Goal: Task Accomplishment & Management: Complete application form

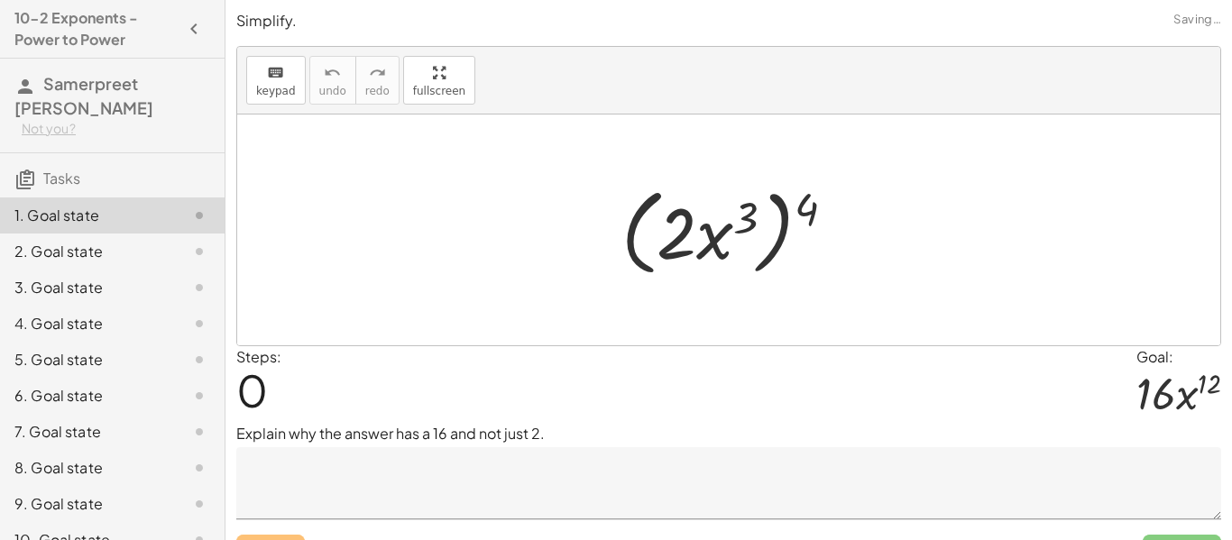
scroll to position [38, 0]
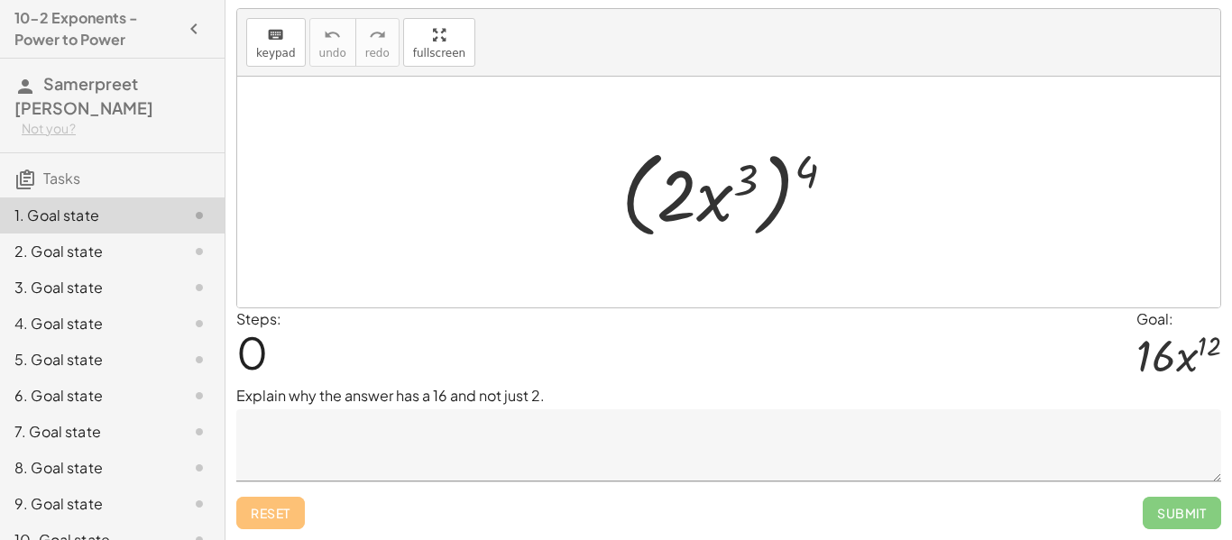
click at [502, 457] on textarea at bounding box center [728, 446] width 985 height 72
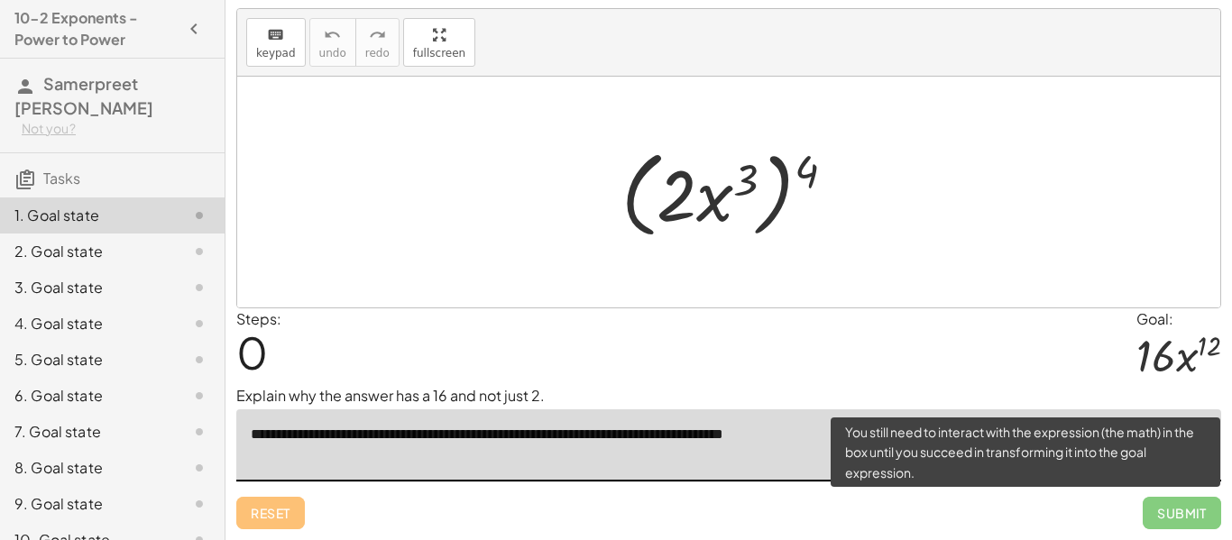
type textarea "**********"
click at [1176, 517] on span "Submit" at bounding box center [1182, 513] width 78 height 32
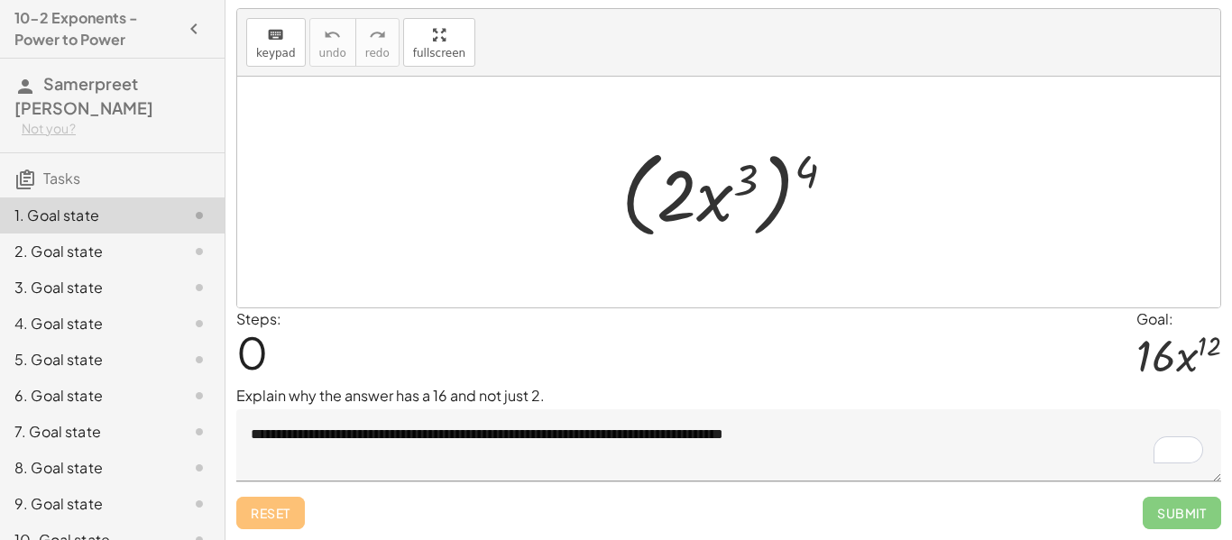
click at [785, 174] on div at bounding box center [736, 193] width 246 height 104
drag, startPoint x: 795, startPoint y: 173, endPoint x: 681, endPoint y: 178, distance: 113.8
click at [681, 178] on div at bounding box center [736, 193] width 246 height 104
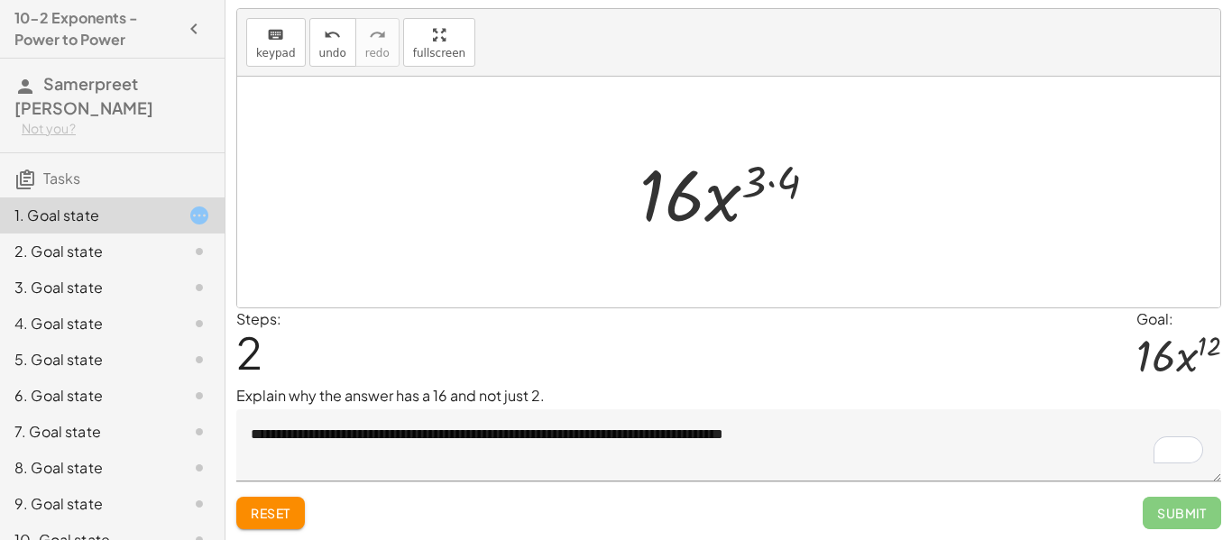
click at [797, 179] on div at bounding box center [736, 192] width 211 height 93
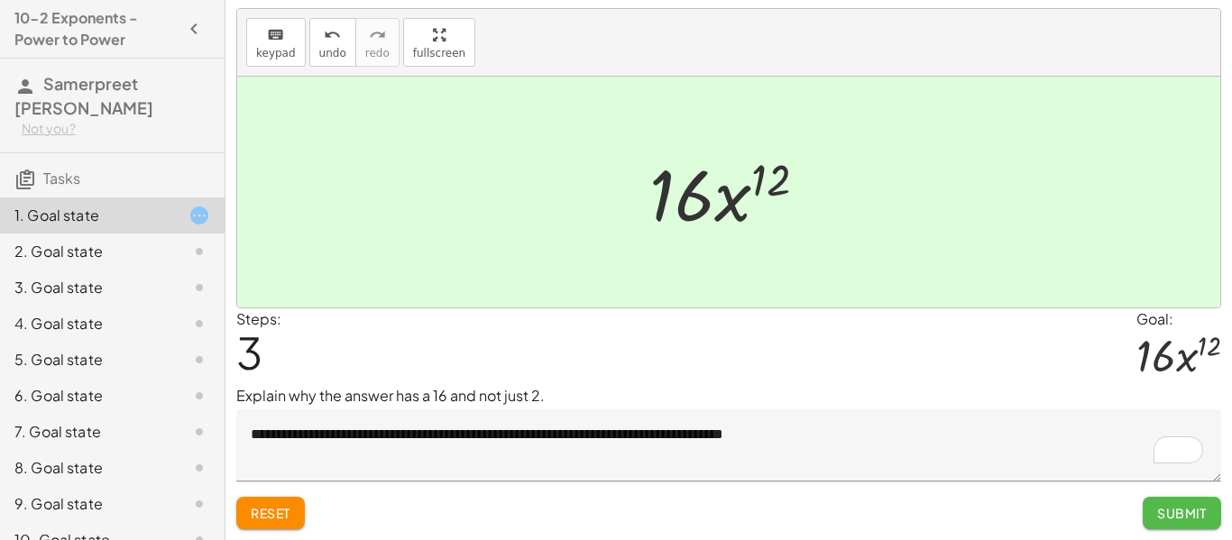
click at [1165, 502] on button "Submit" at bounding box center [1182, 513] width 78 height 32
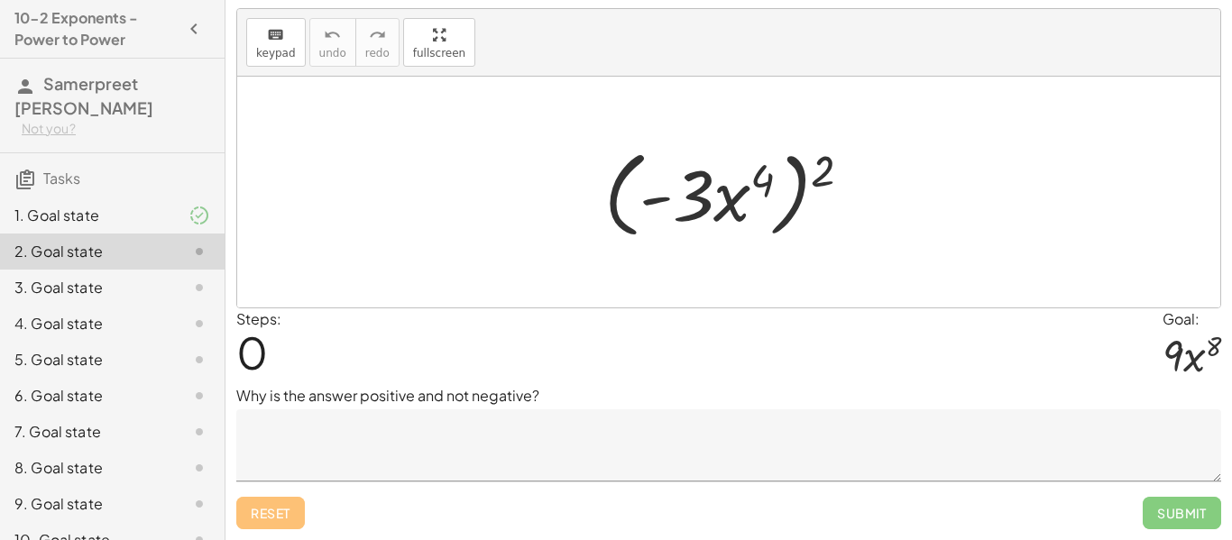
click at [665, 445] on textarea at bounding box center [728, 446] width 985 height 72
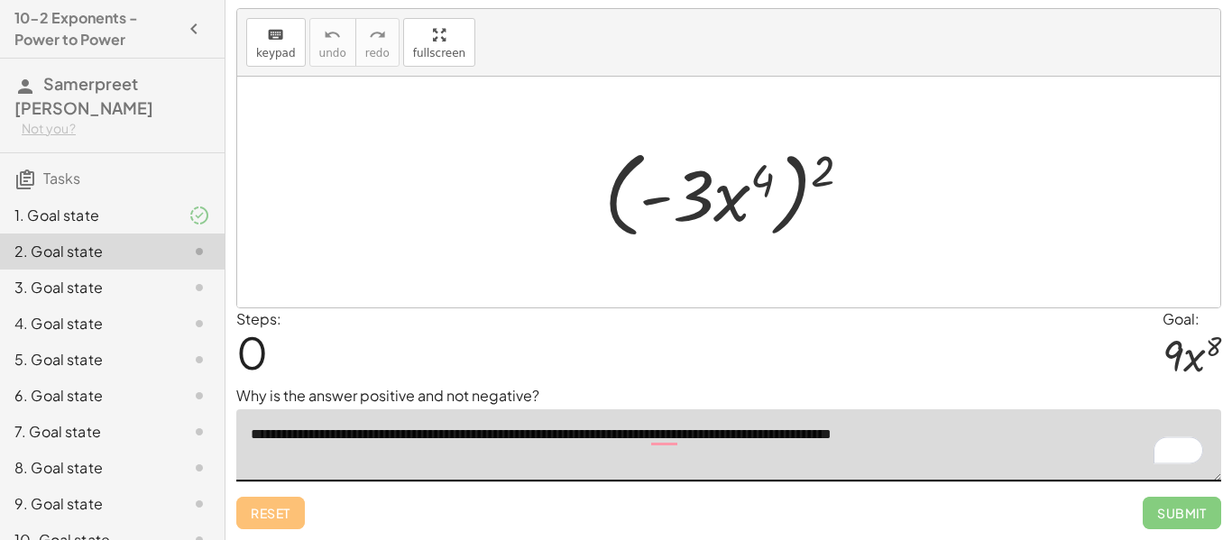
click at [820, 167] on div at bounding box center [735, 193] width 280 height 104
drag, startPoint x: 820, startPoint y: 167, endPoint x: 766, endPoint y: 171, distance: 54.3
click at [766, 171] on div at bounding box center [735, 193] width 280 height 104
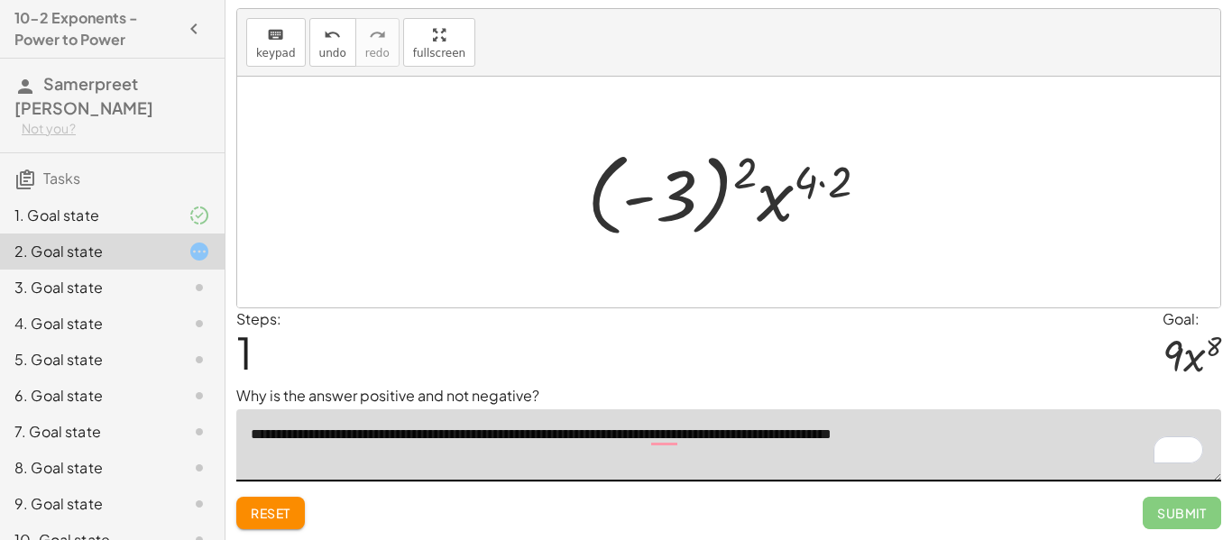
type textarea "**********"
click at [271, 506] on span "Reset" at bounding box center [271, 513] width 40 height 16
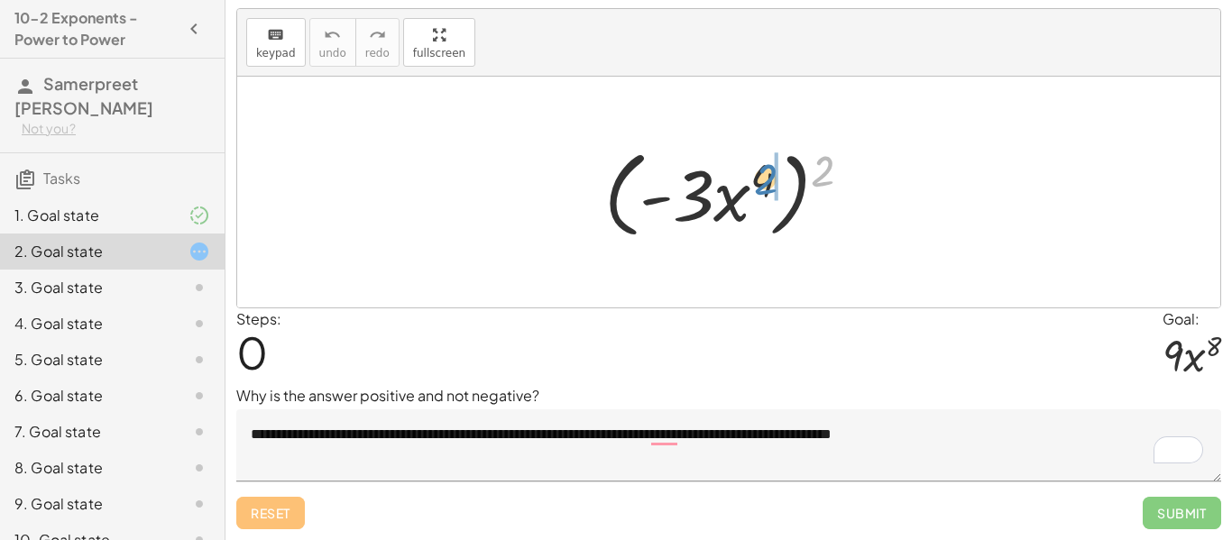
drag, startPoint x: 829, startPoint y: 166, endPoint x: 772, endPoint y: 174, distance: 57.4
click at [772, 174] on div at bounding box center [735, 193] width 280 height 104
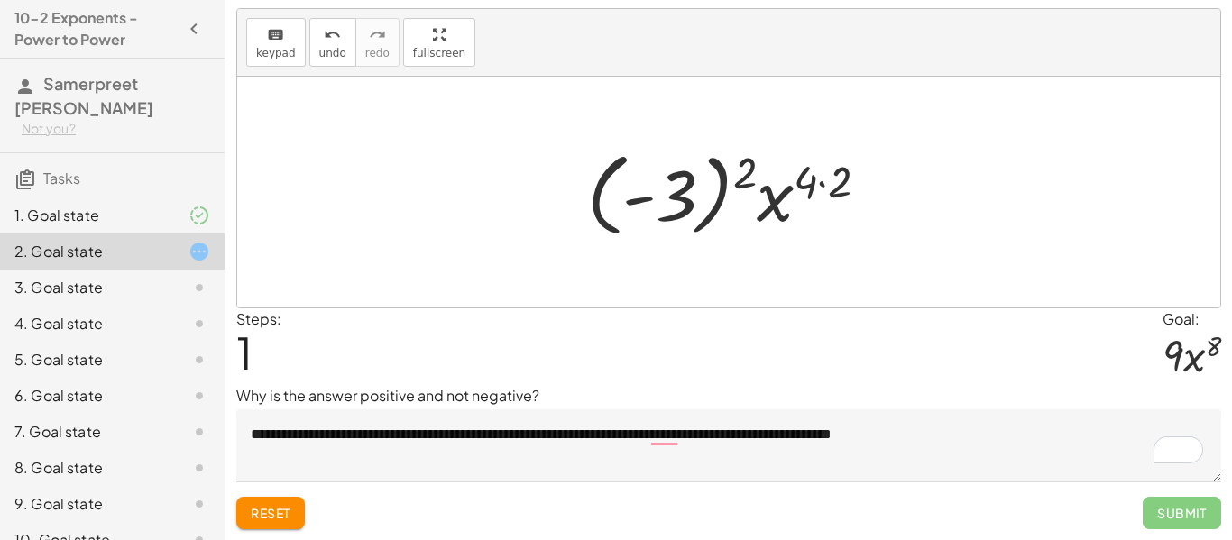
click at [841, 175] on div at bounding box center [735, 193] width 314 height 100
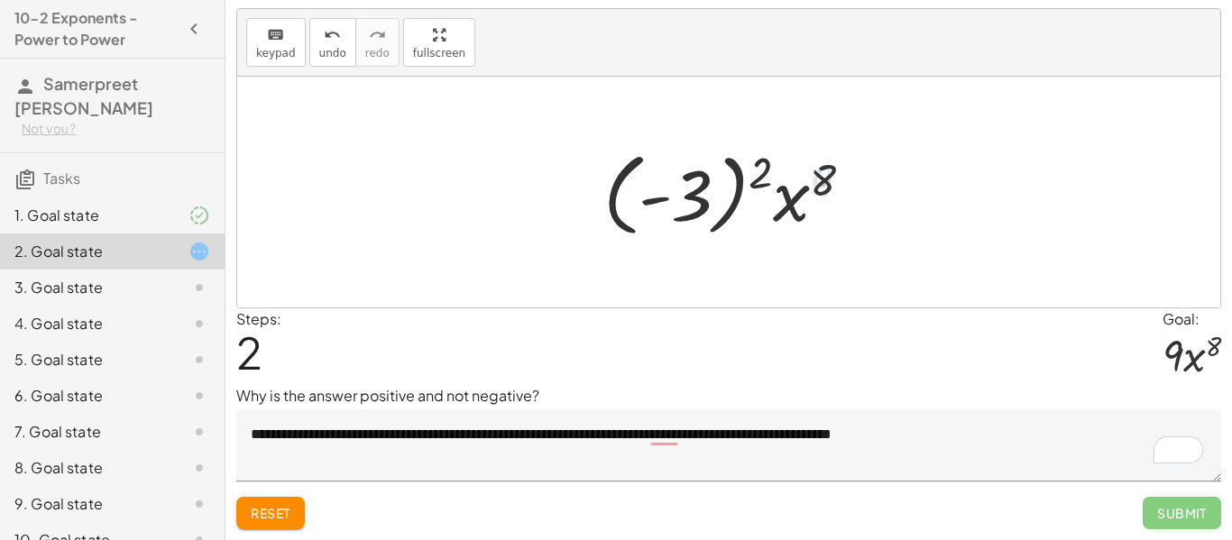
click at [768, 170] on div at bounding box center [735, 193] width 282 height 100
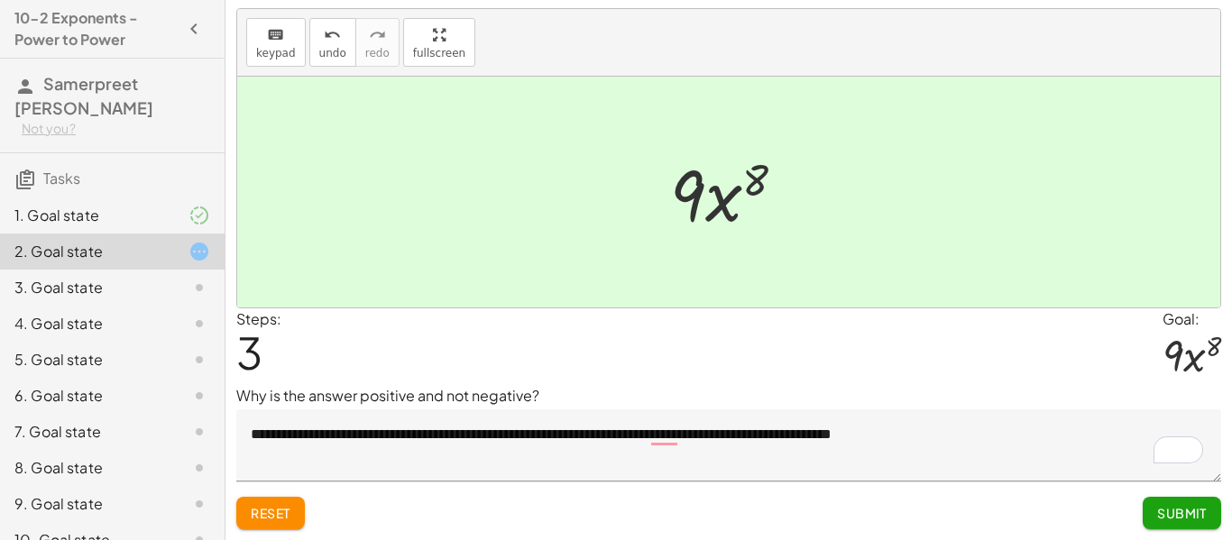
click at [1193, 507] on span "Submit" at bounding box center [1182, 513] width 50 height 16
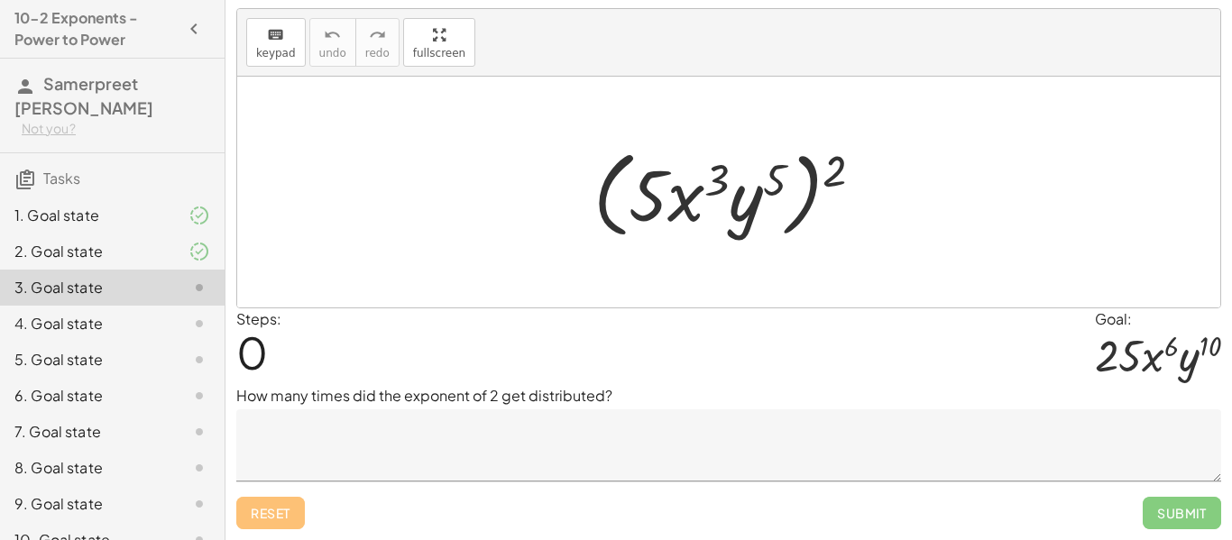
click at [618, 438] on textarea at bounding box center [728, 446] width 985 height 72
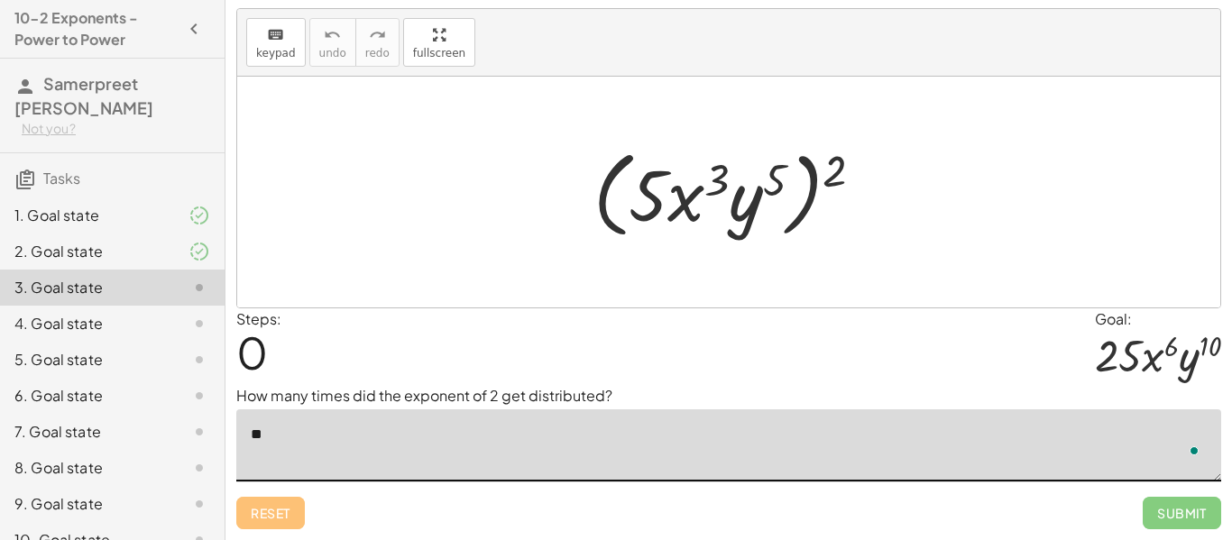
type textarea "*"
click at [837, 177] on div at bounding box center [736, 193] width 302 height 104
drag, startPoint x: 837, startPoint y: 177, endPoint x: 768, endPoint y: 186, distance: 70.0
click at [768, 186] on div at bounding box center [736, 193] width 302 height 104
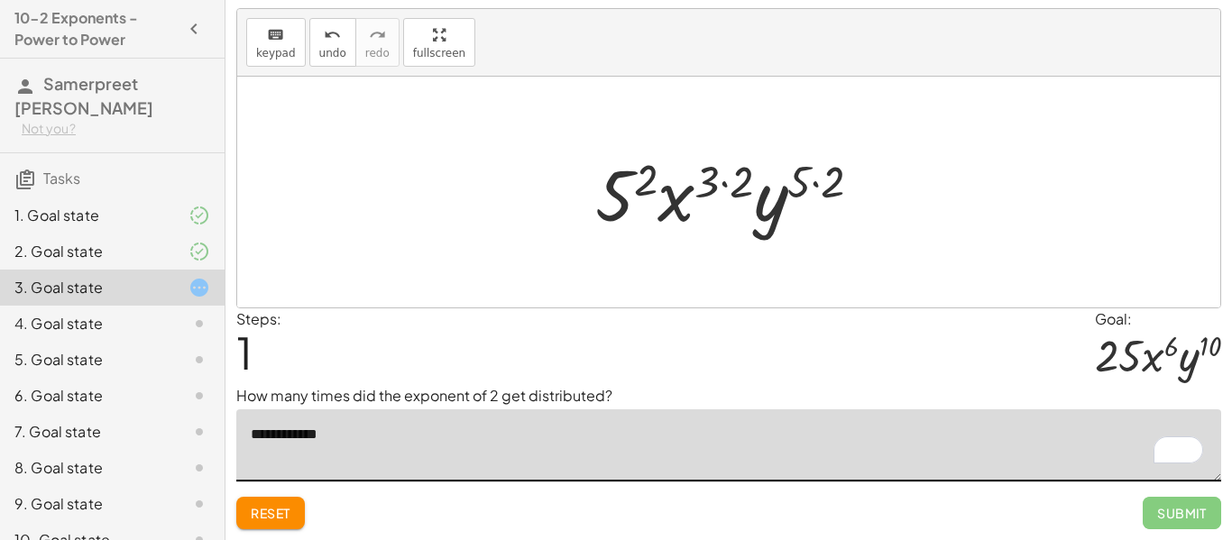
click at [643, 173] on div at bounding box center [735, 192] width 299 height 93
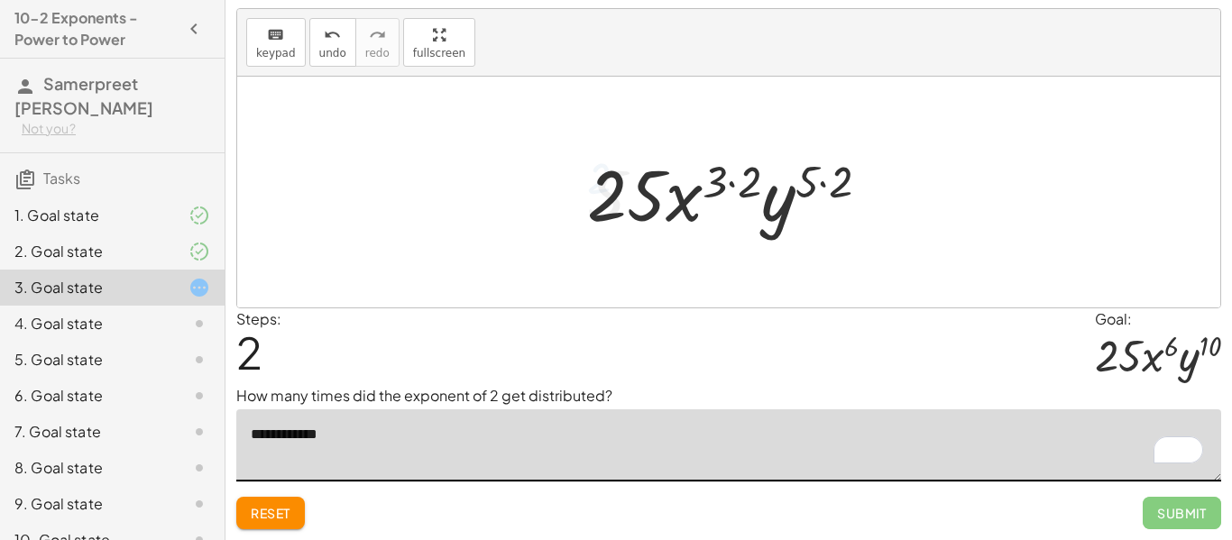
click at [718, 179] on div at bounding box center [735, 192] width 315 height 93
click at [722, 180] on div at bounding box center [735, 192] width 315 height 93
click at [749, 186] on div at bounding box center [735, 192] width 315 height 93
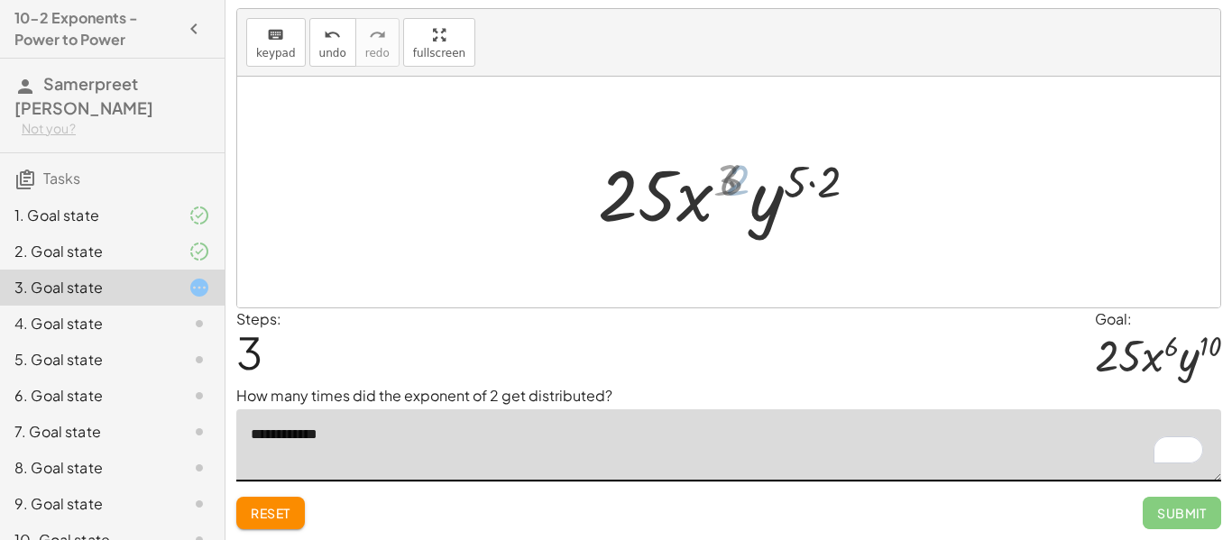
click at [749, 186] on div at bounding box center [735, 192] width 281 height 93
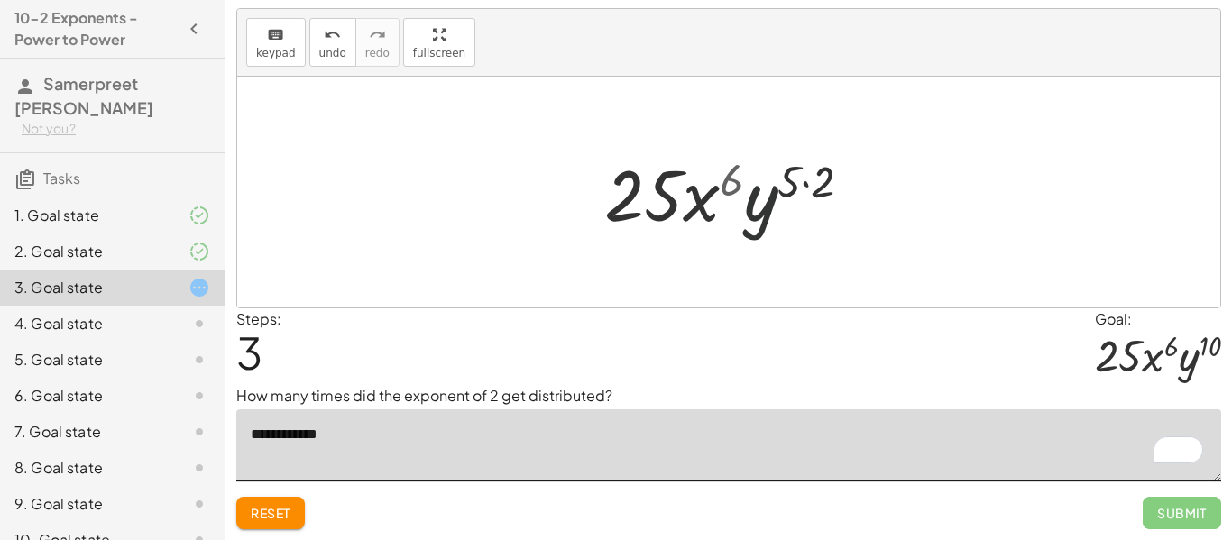
click at [797, 192] on div at bounding box center [735, 192] width 281 height 93
click at [802, 190] on div at bounding box center [735, 192] width 281 height 93
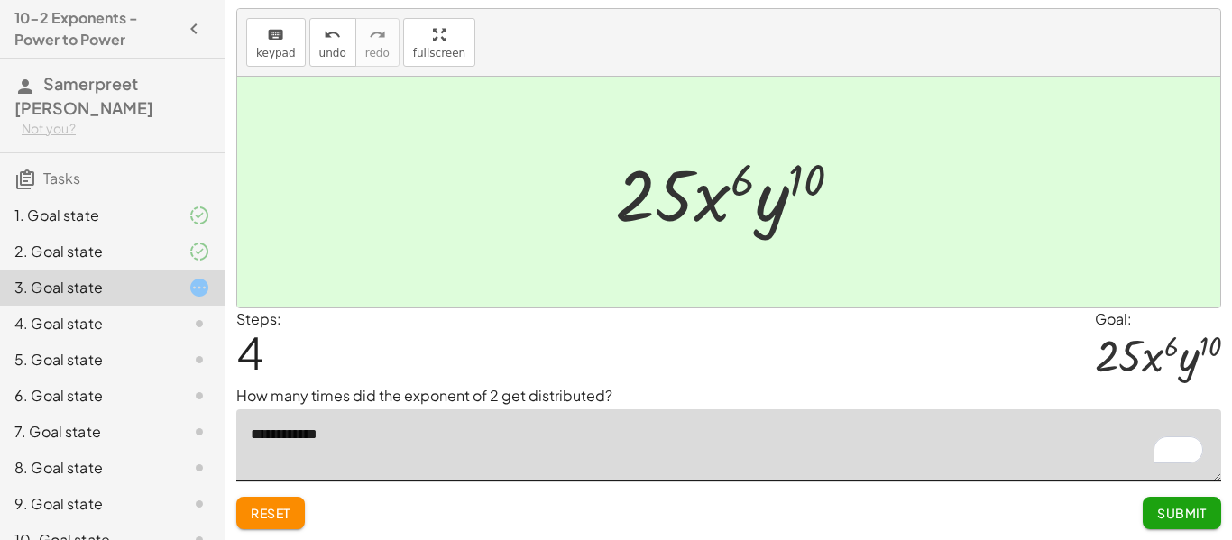
type textarea "**********"
click at [1157, 511] on span "Submit" at bounding box center [1182, 513] width 50 height 16
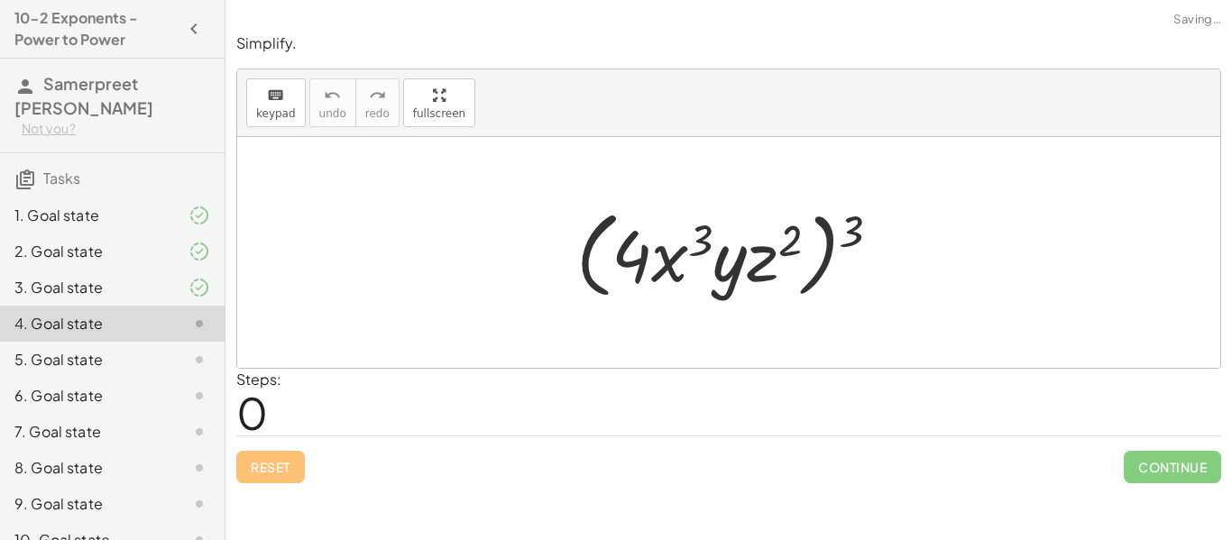
scroll to position [0, 0]
click at [775, 422] on div "Steps: 0" at bounding box center [728, 402] width 985 height 67
drag, startPoint x: 858, startPoint y: 232, endPoint x: 789, endPoint y: 240, distance: 69.0
click at [789, 240] on div at bounding box center [735, 253] width 336 height 104
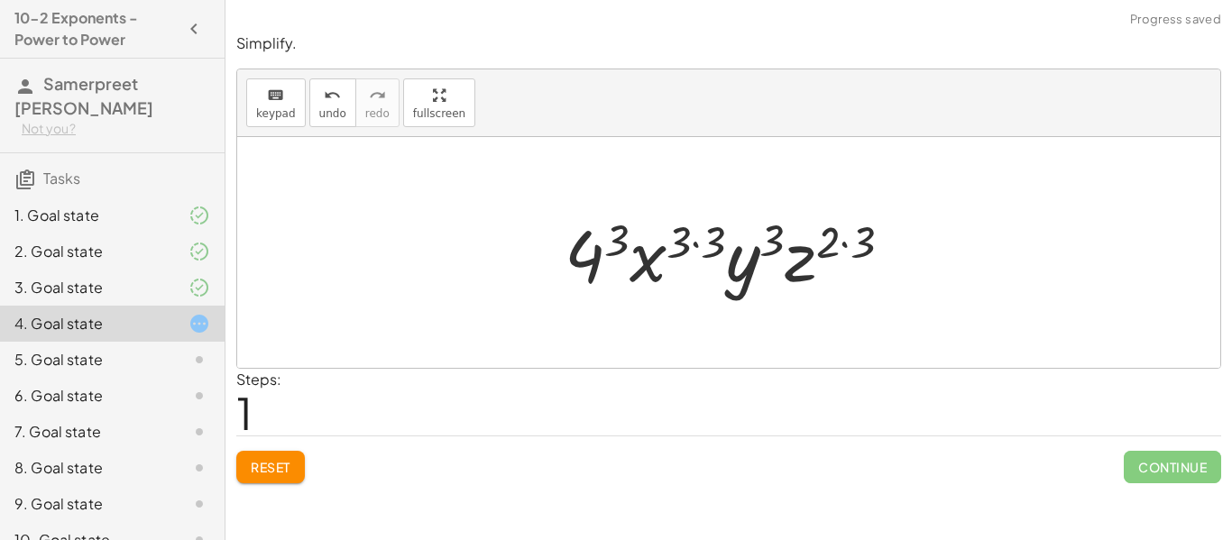
click at [625, 243] on div at bounding box center [736, 253] width 360 height 93
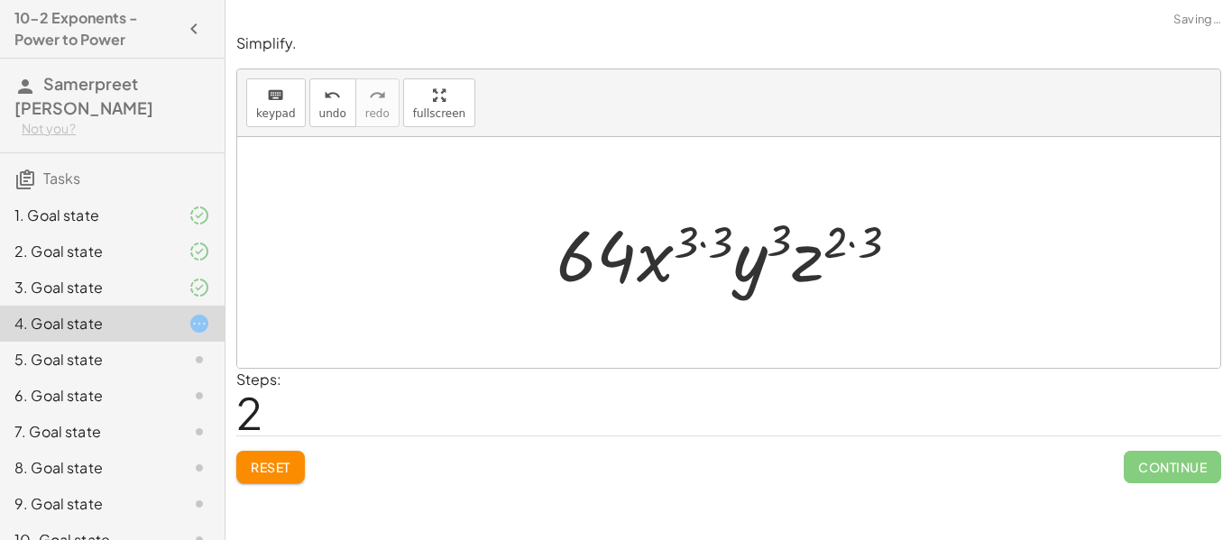
click at [693, 250] on div at bounding box center [735, 253] width 375 height 93
click at [705, 253] on div at bounding box center [735, 253] width 375 height 93
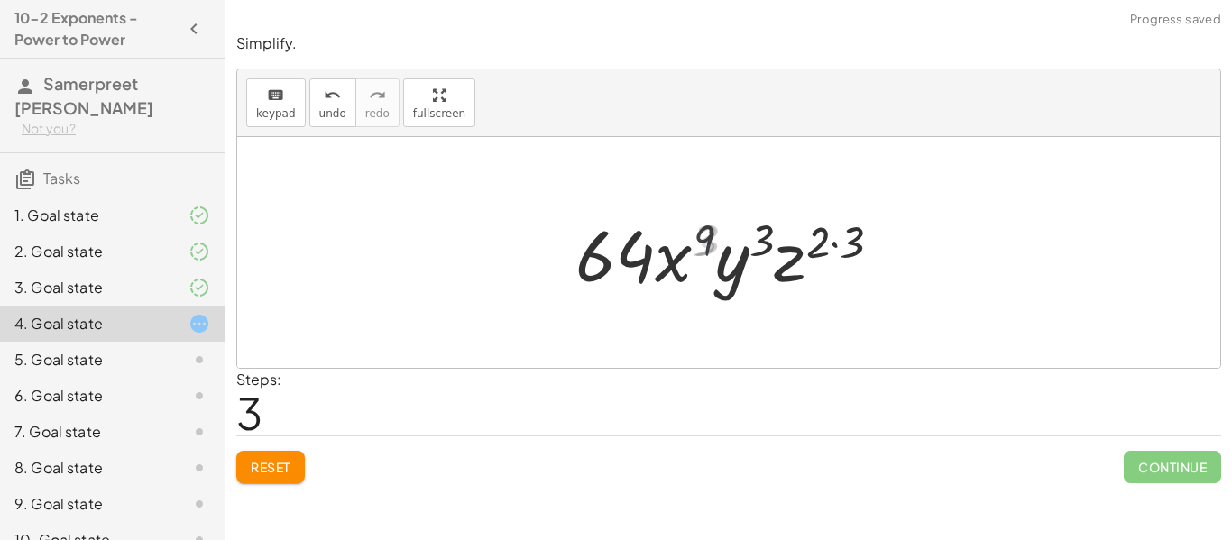
click at [852, 251] on div at bounding box center [735, 253] width 336 height 93
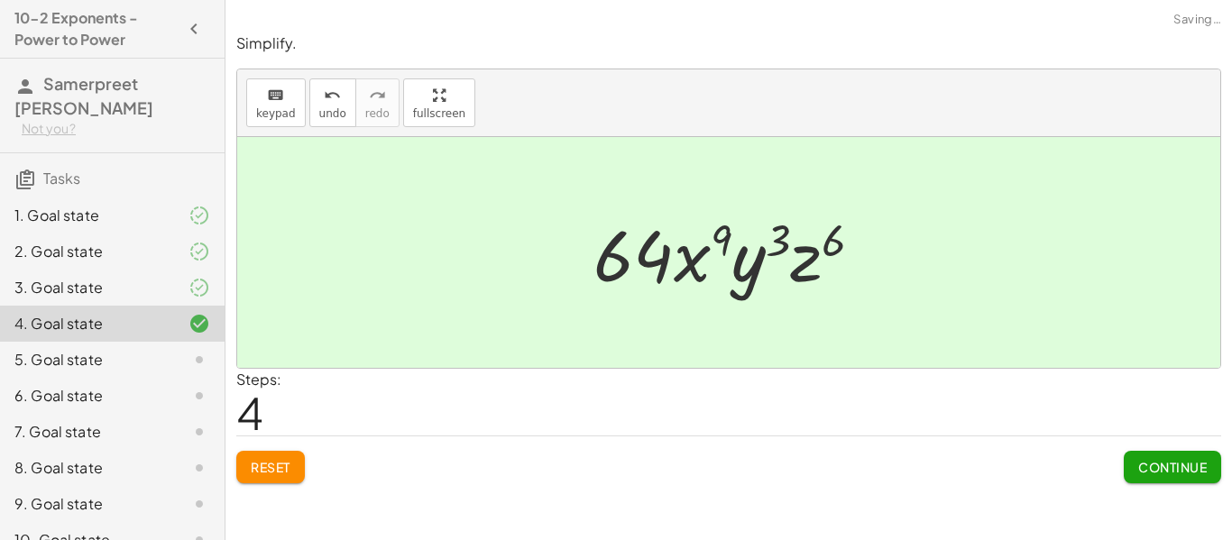
click at [1178, 470] on span "Continue" at bounding box center [1172, 467] width 69 height 16
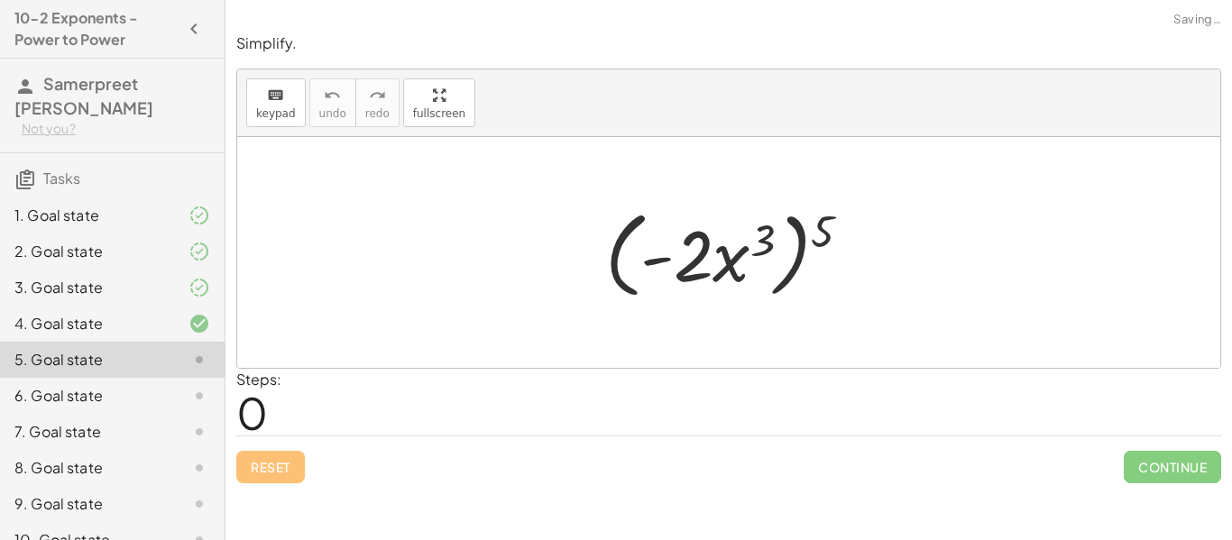
click at [834, 228] on div at bounding box center [735, 253] width 279 height 104
drag, startPoint x: 832, startPoint y: 228, endPoint x: 770, endPoint y: 234, distance: 61.6
click at [770, 234] on div at bounding box center [735, 253] width 279 height 104
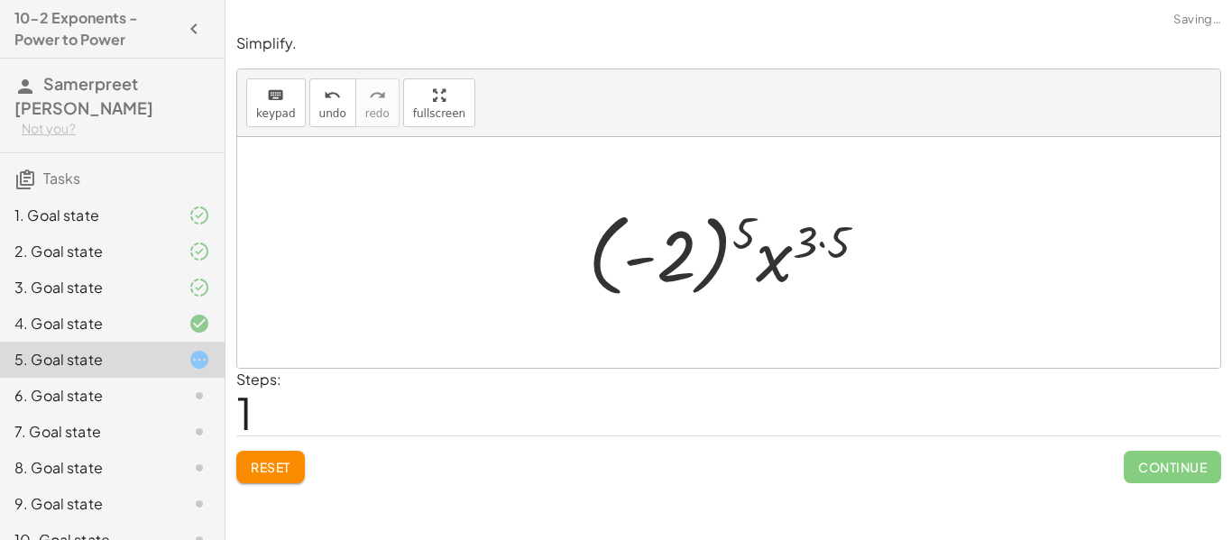
click at [729, 227] on div at bounding box center [735, 253] width 312 height 100
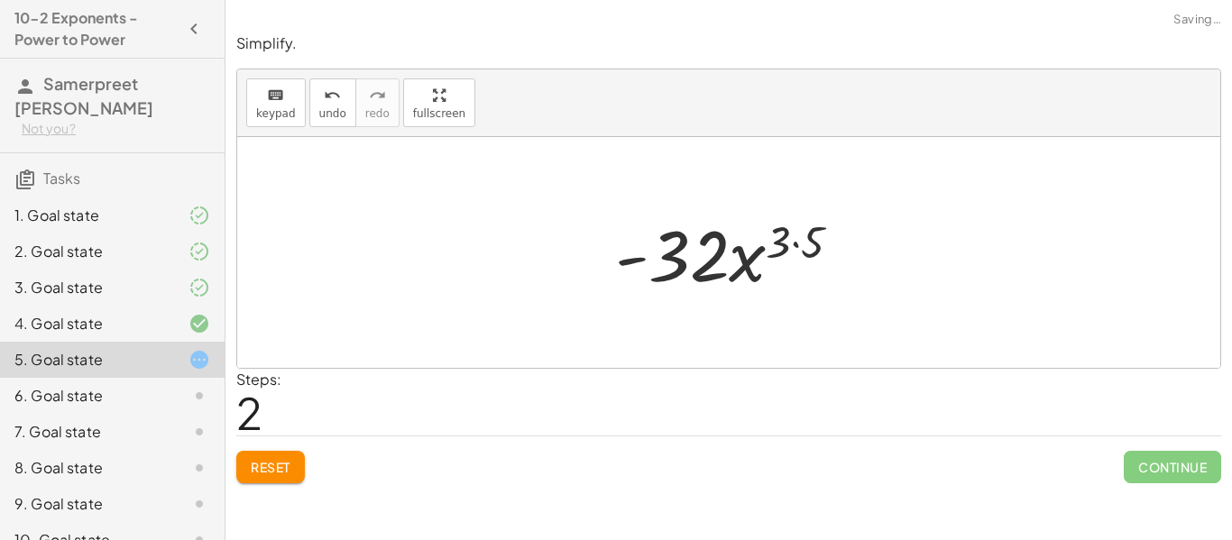
click at [792, 238] on div at bounding box center [735, 253] width 259 height 93
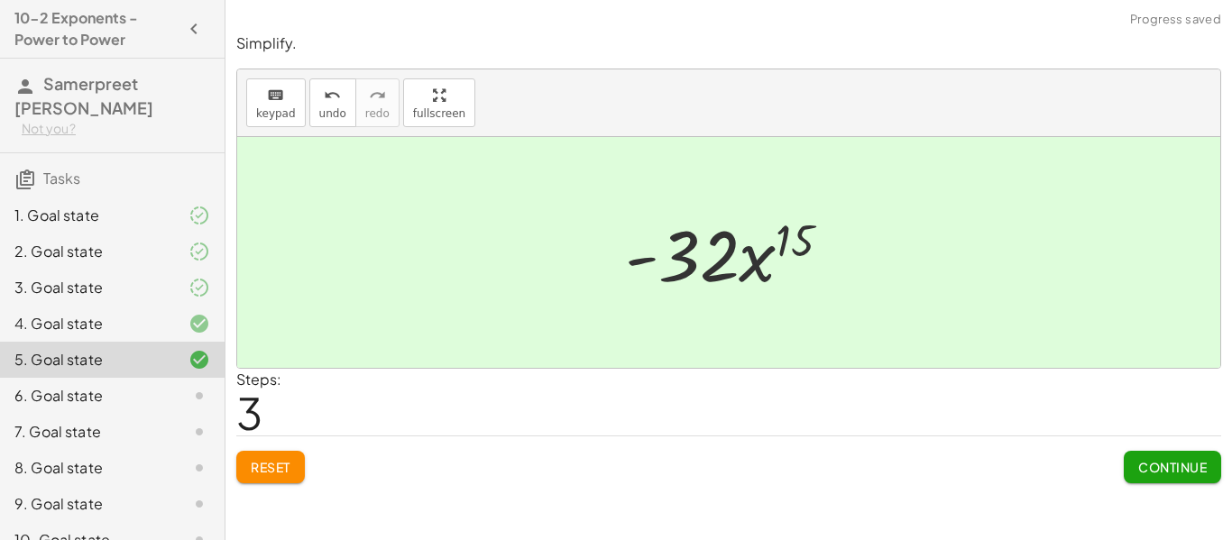
click at [1170, 461] on span "Continue" at bounding box center [1172, 467] width 69 height 16
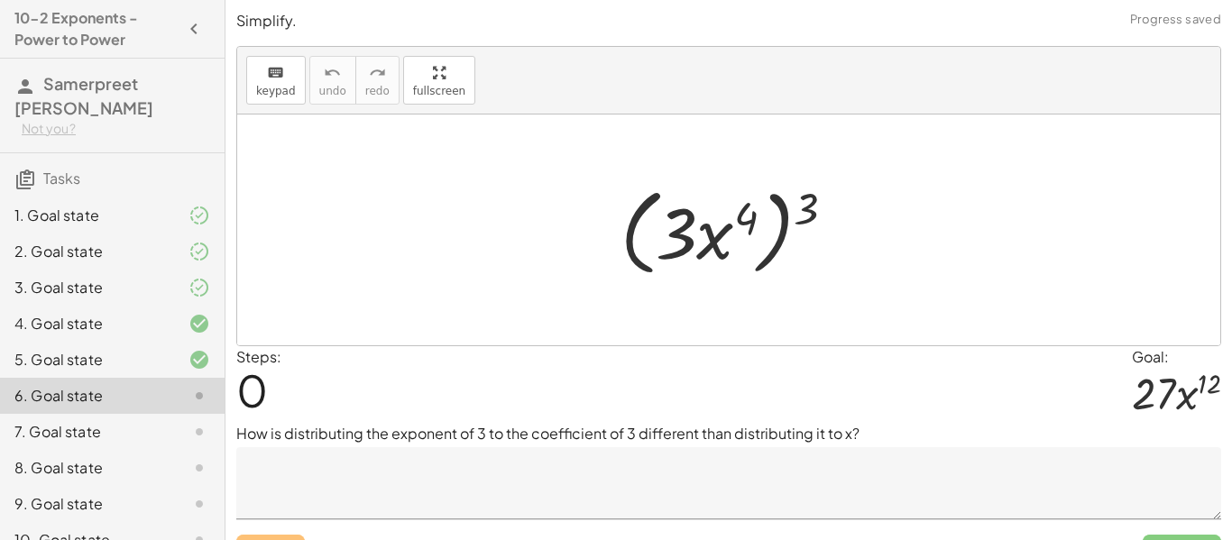
click at [746, 467] on textarea at bounding box center [728, 483] width 985 height 72
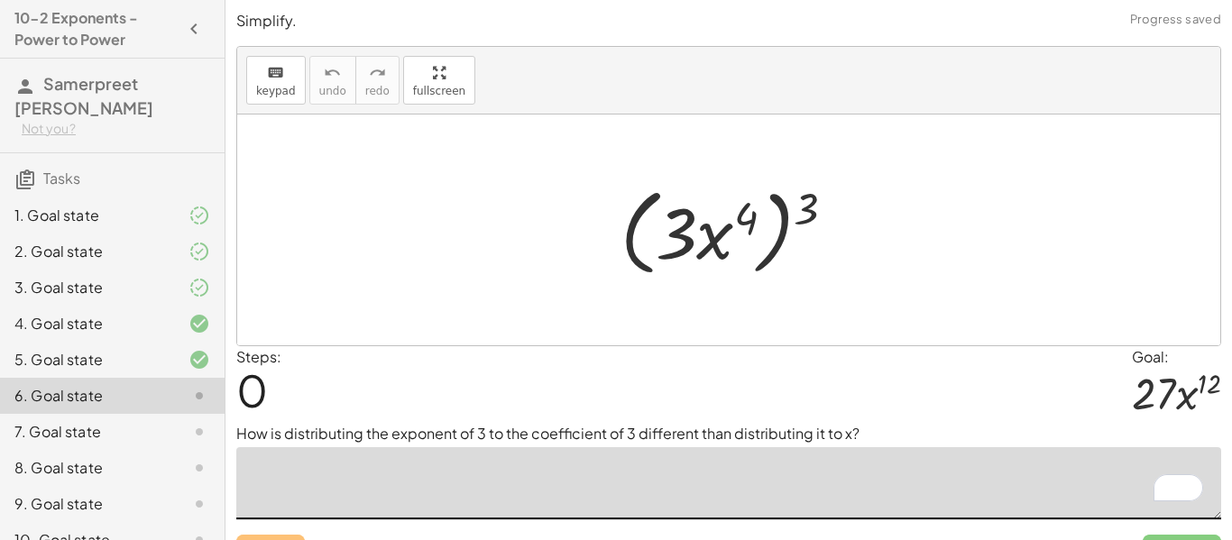
click at [825, 438] on p "How is distributing the exponent of 3 to the coefficient of 3 different than di…" at bounding box center [728, 434] width 985 height 22
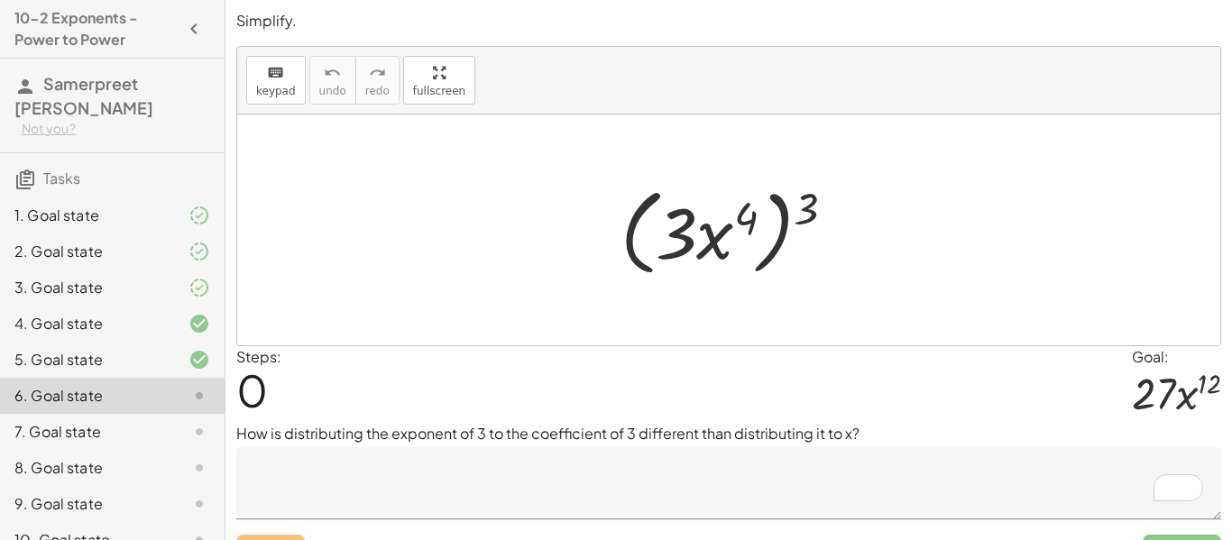
click at [843, 473] on textarea "To enrich screen reader interactions, please activate Accessibility in Grammarl…" at bounding box center [728, 483] width 985 height 72
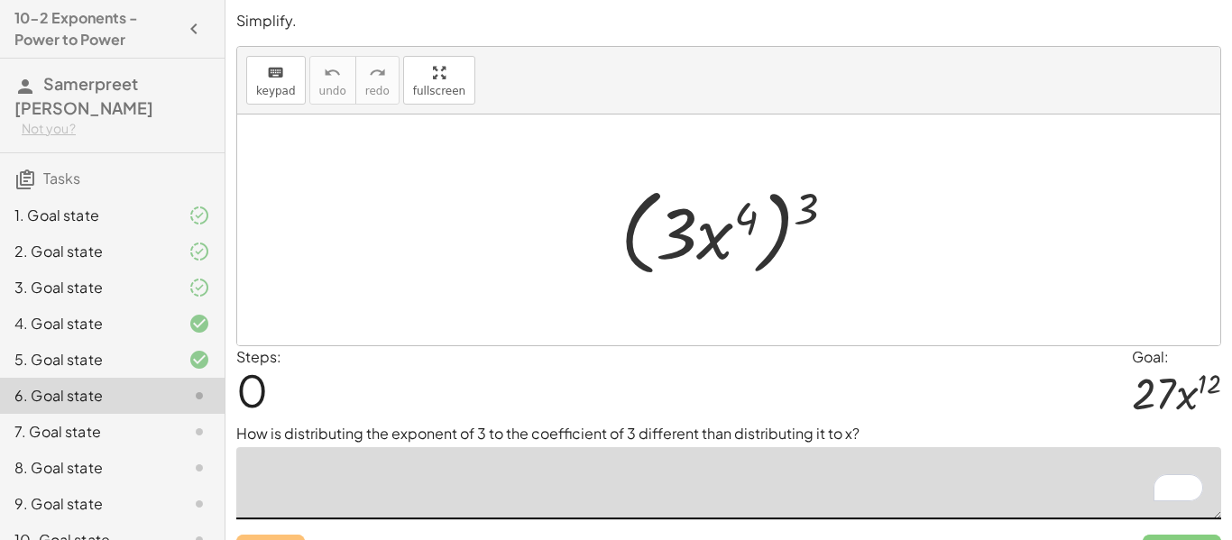
click at [606, 470] on textarea "To enrich screen reader interactions, please activate Accessibility in Grammarl…" at bounding box center [728, 483] width 985 height 72
drag, startPoint x: 812, startPoint y: 214, endPoint x: 746, endPoint y: 219, distance: 66.1
click at [746, 219] on div at bounding box center [736, 231] width 248 height 104
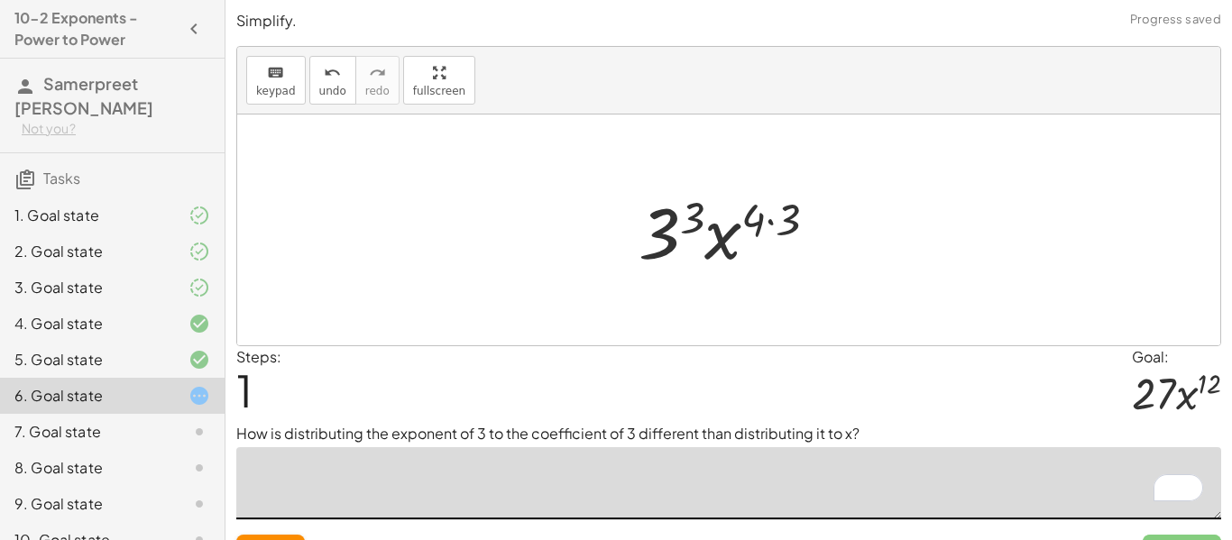
click at [762, 220] on div at bounding box center [735, 230] width 211 height 93
click at [683, 217] on div at bounding box center [735, 230] width 211 height 93
click at [760, 214] on div at bounding box center [735, 230] width 218 height 93
click at [770, 217] on div at bounding box center [735, 230] width 218 height 93
